Goal: Check status: Check status

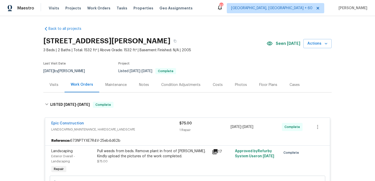
click at [51, 11] on div "Visits Projects Work Orders Tasks Properties Geo Assignments" at bounding box center [124, 8] width 150 height 10
click at [51, 8] on span "Visits" at bounding box center [54, 8] width 10 height 5
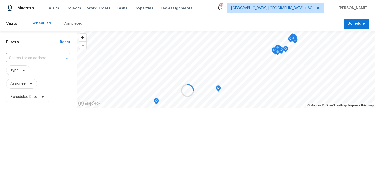
click at [65, 21] on div at bounding box center [187, 90] width 375 height 181
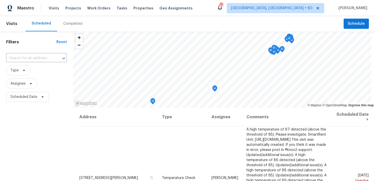
click at [66, 25] on div "Completed" at bounding box center [72, 23] width 19 height 5
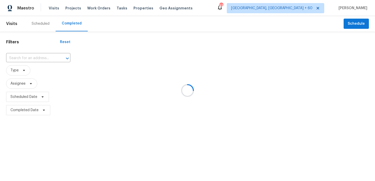
click at [28, 59] on div at bounding box center [187, 90] width 375 height 181
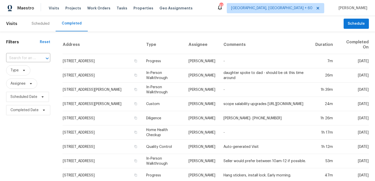
click at [28, 59] on input "text" at bounding box center [21, 58] width 30 height 8
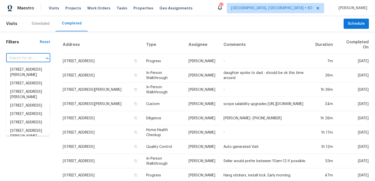
paste input "[STREET_ADDRESS][PERSON_NAME]"
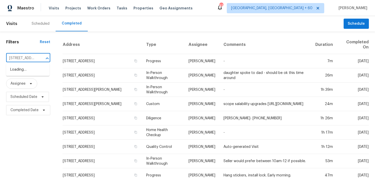
scroll to position [0, 53]
type input "[STREET_ADDRESS][PERSON_NAME]"
click at [23, 59] on input "text" at bounding box center [21, 58] width 30 height 8
click at [24, 58] on input "text" at bounding box center [21, 58] width 30 height 8
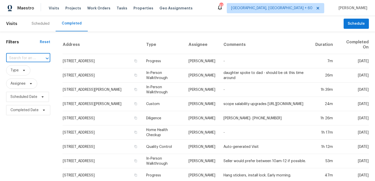
paste input "[STREET_ADDRESS]"
type input "[STREET_ADDRESS]"
click at [21, 73] on li "[STREET_ADDRESS]" at bounding box center [27, 69] width 43 height 8
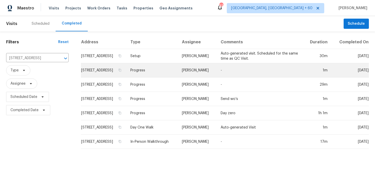
click at [155, 75] on td "Progress" at bounding box center [151, 70] width 51 height 14
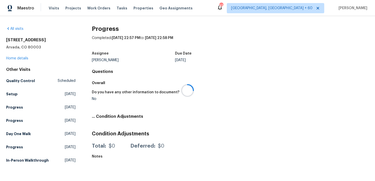
click at [15, 59] on div at bounding box center [187, 90] width 375 height 181
click at [13, 59] on div at bounding box center [187, 90] width 375 height 181
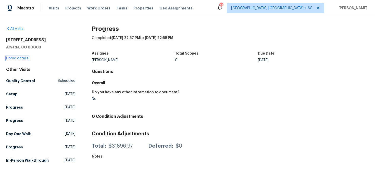
click at [11, 58] on link "Home details" at bounding box center [17, 59] width 22 height 4
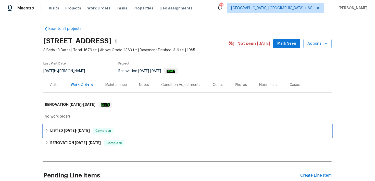
click at [116, 129] on div "LISTED [DATE] - [DATE] Complete" at bounding box center [187, 131] width 285 height 6
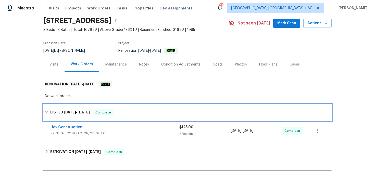
scroll to position [31, 0]
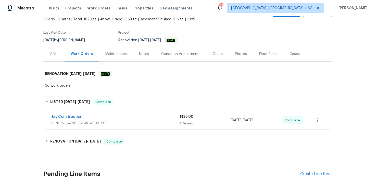
click at [184, 123] on div "2 Repairs" at bounding box center [204, 123] width 51 height 5
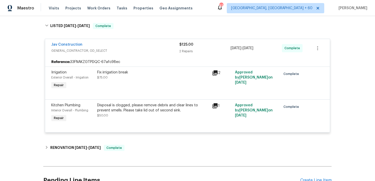
scroll to position [109, 0]
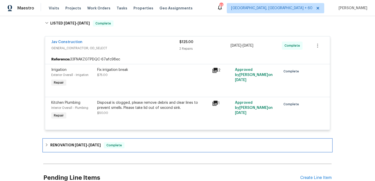
click at [137, 149] on div "RENOVATION [DATE] - [DATE] Complete" at bounding box center [187, 145] width 288 height 12
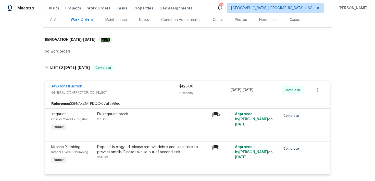
scroll to position [0, 0]
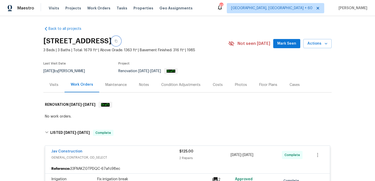
click at [117, 41] on icon "button" at bounding box center [115, 41] width 3 height 3
